Goal: Check status: Check status

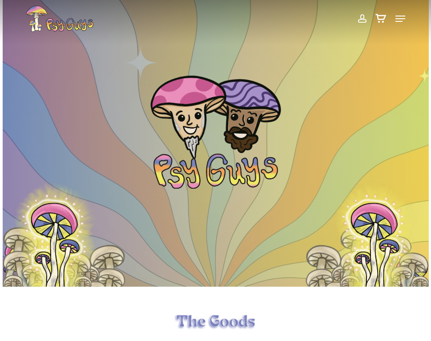
click at [361, 17] on span at bounding box center [361, 18] width 9 height 15
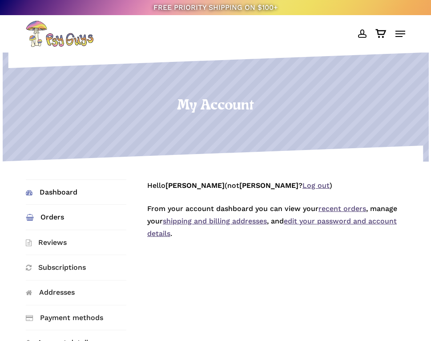
click at [50, 213] on link "Orders" at bounding box center [76, 217] width 101 height 24
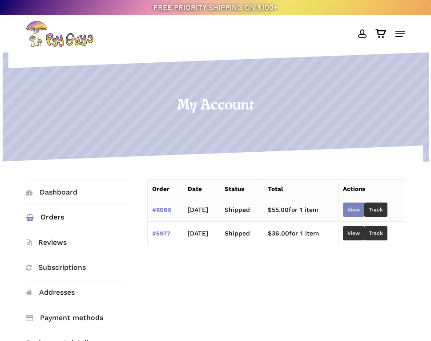
click at [355, 208] on link "View" at bounding box center [353, 209] width 21 height 14
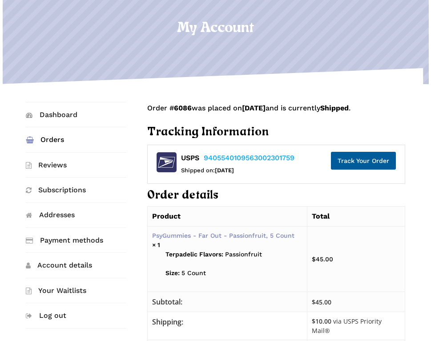
scroll to position [89, 0]
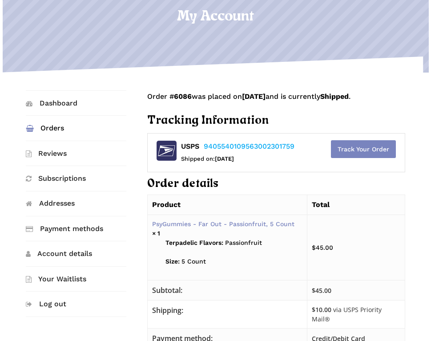
click at [333, 145] on link "Track Your Order" at bounding box center [363, 149] width 65 height 18
